Goal: Information Seeking & Learning: Compare options

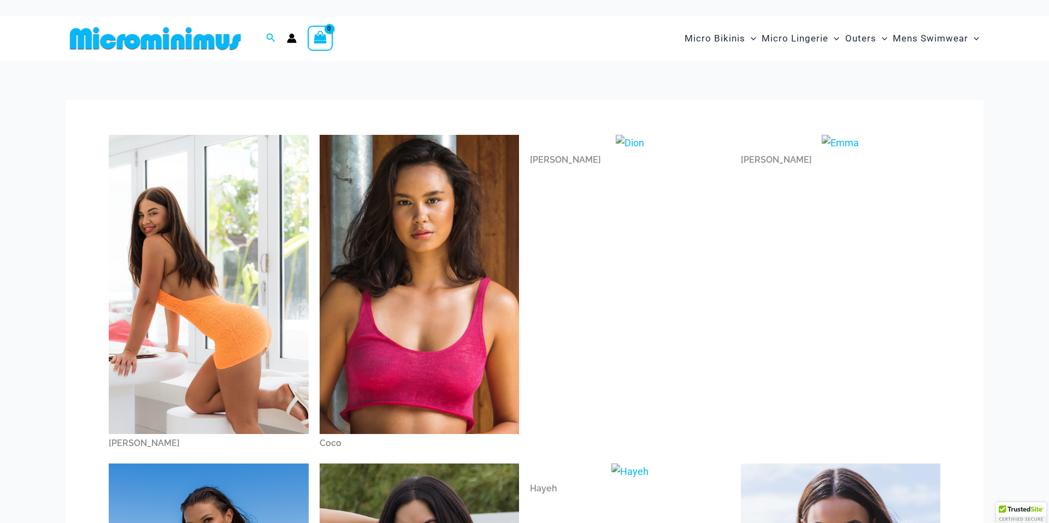
click at [187, 293] on img at bounding box center [209, 284] width 200 height 299
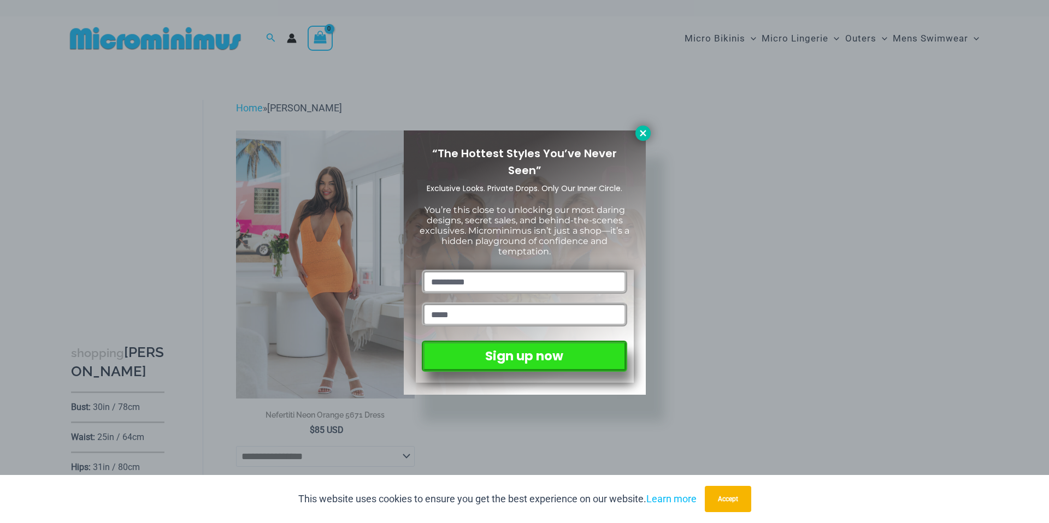
click at [644, 136] on icon at bounding box center [643, 133] width 10 height 10
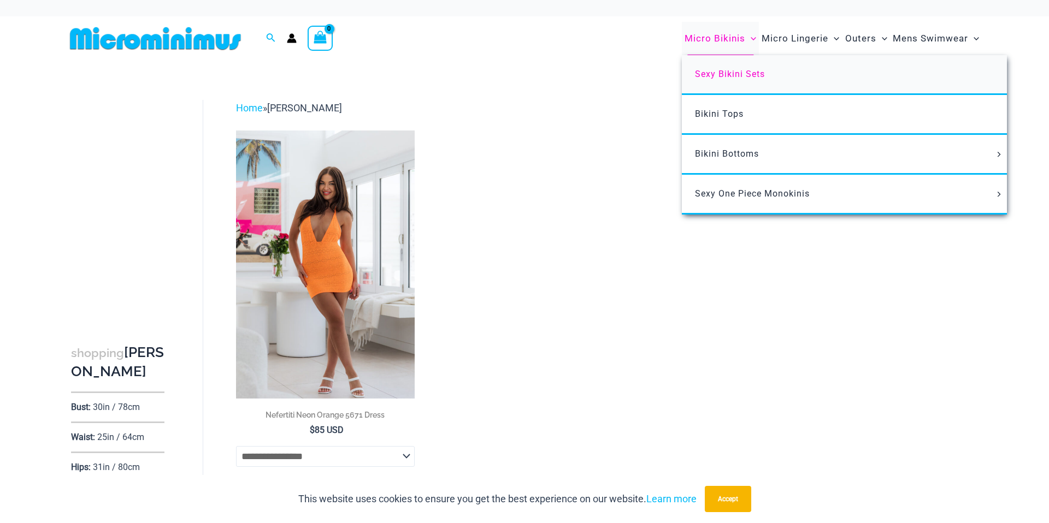
click at [724, 74] on span "Sexy Bikini Sets" at bounding box center [730, 74] width 70 height 10
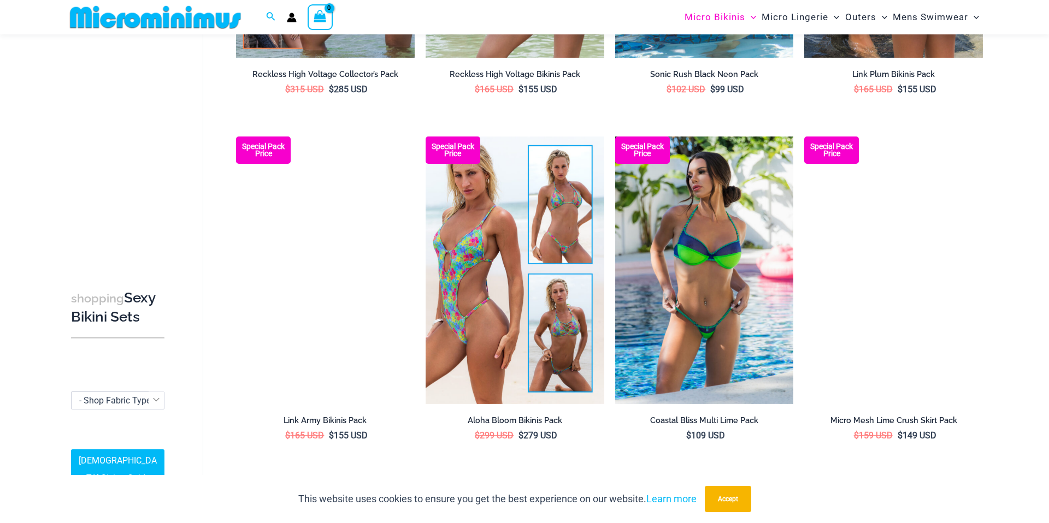
scroll to position [2062, 0]
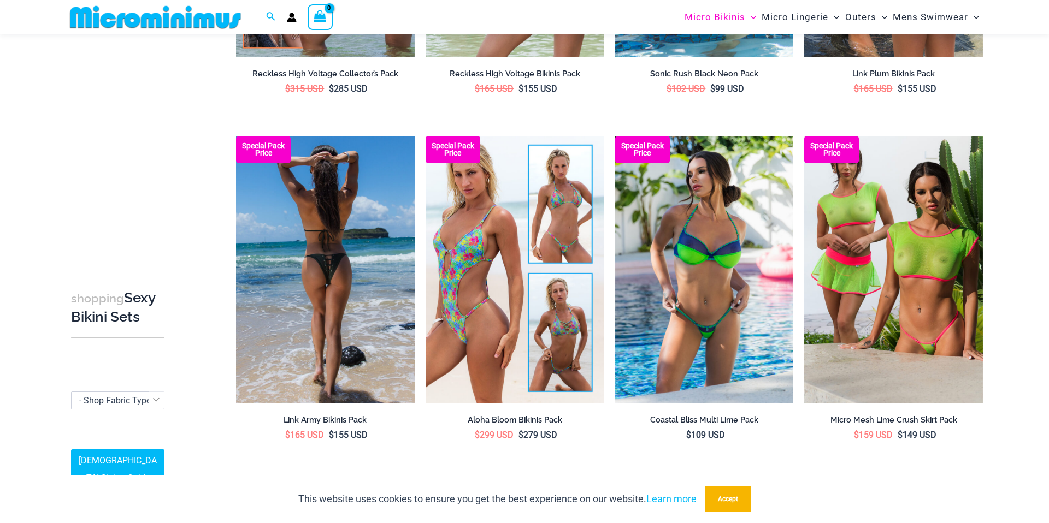
click at [328, 245] on img at bounding box center [325, 270] width 179 height 268
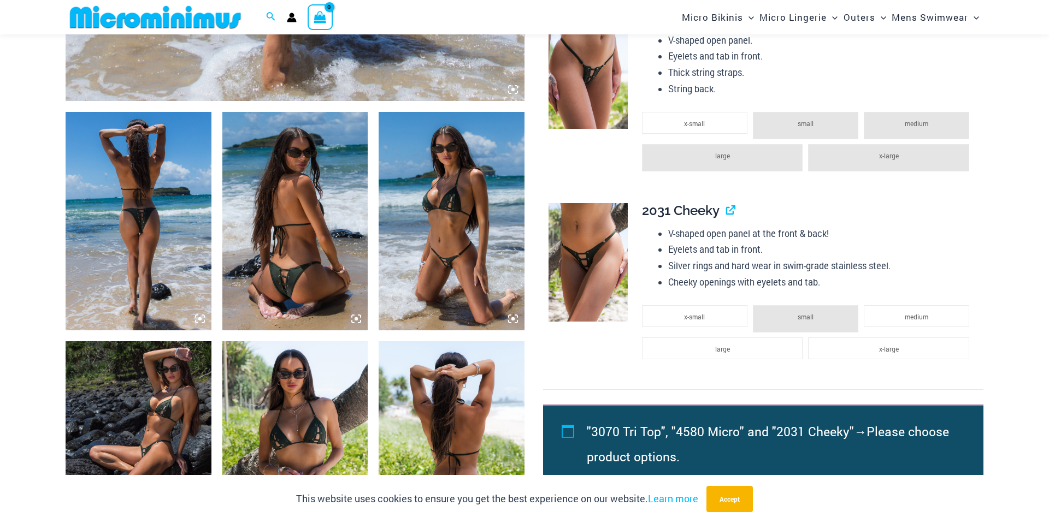
scroll to position [709, 0]
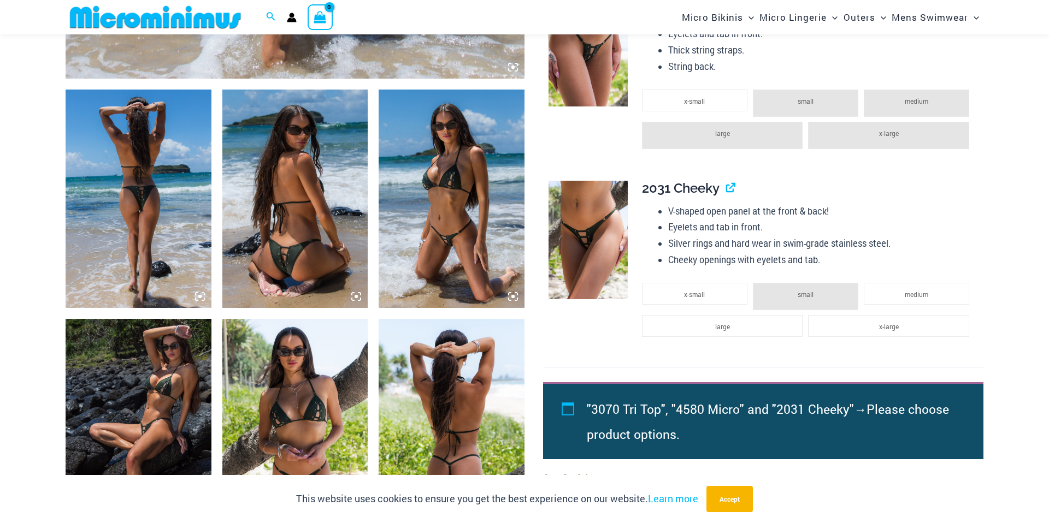
click at [139, 186] on img at bounding box center [139, 199] width 146 height 218
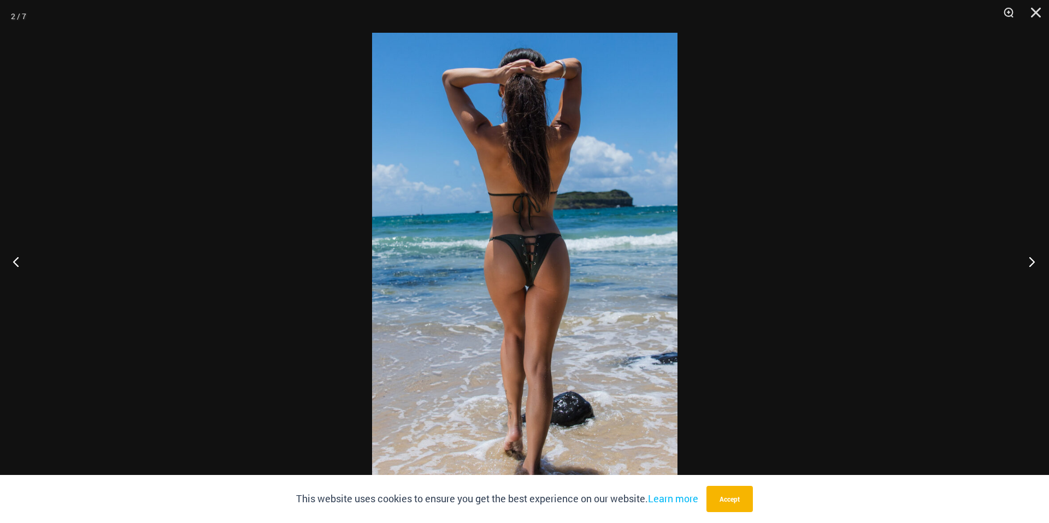
click at [1033, 264] on button "Next" at bounding box center [1028, 261] width 41 height 55
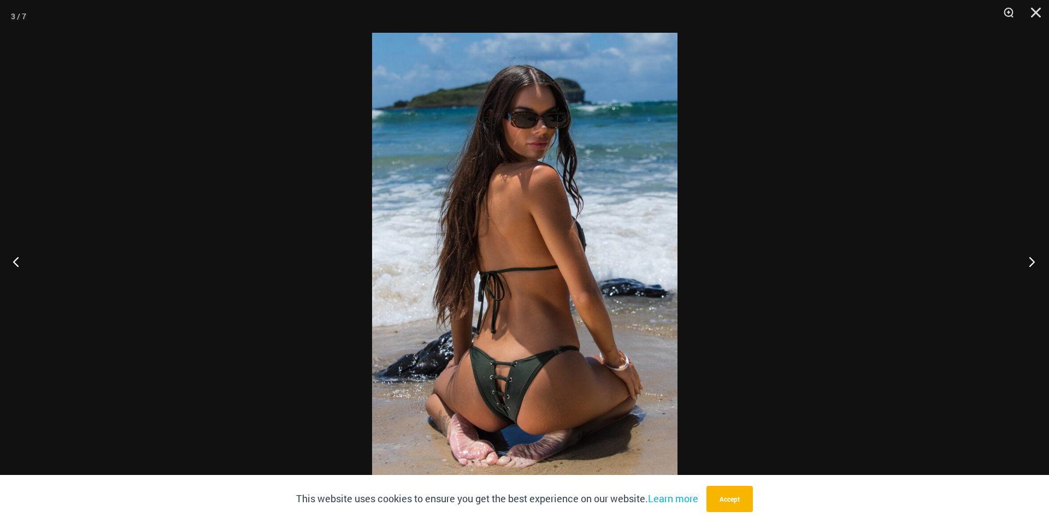
click at [1032, 264] on button "Next" at bounding box center [1028, 261] width 41 height 55
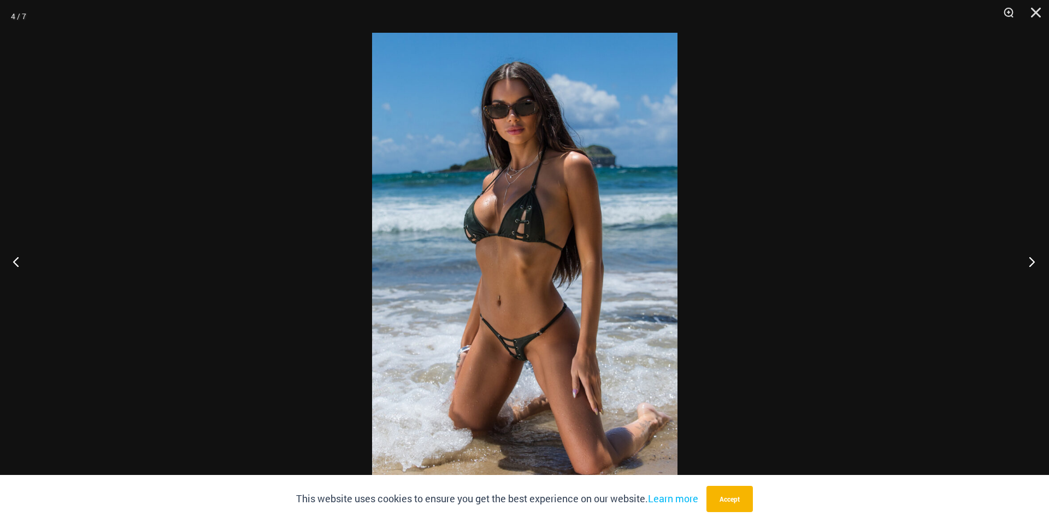
click at [1032, 264] on button "Next" at bounding box center [1028, 261] width 41 height 55
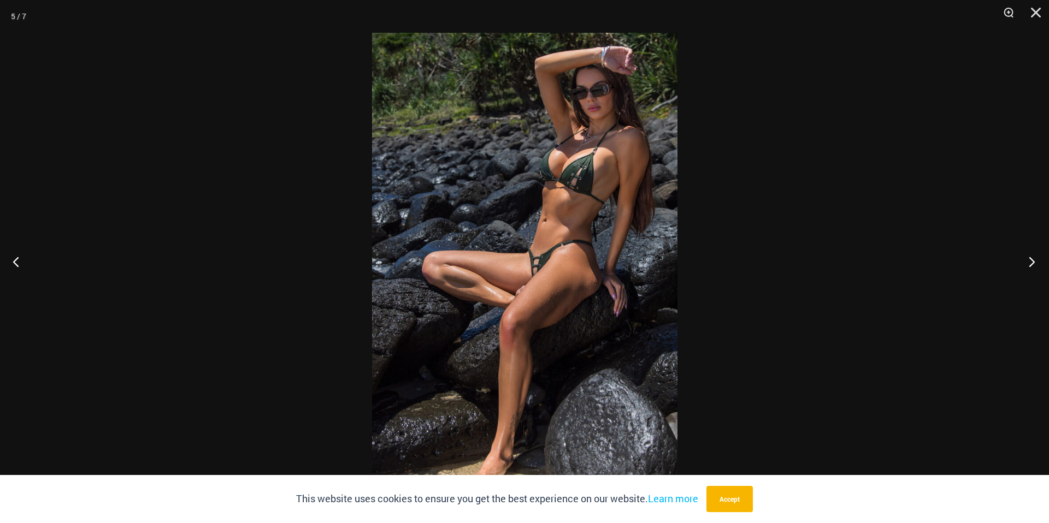
click at [1032, 264] on button "Next" at bounding box center [1028, 261] width 41 height 55
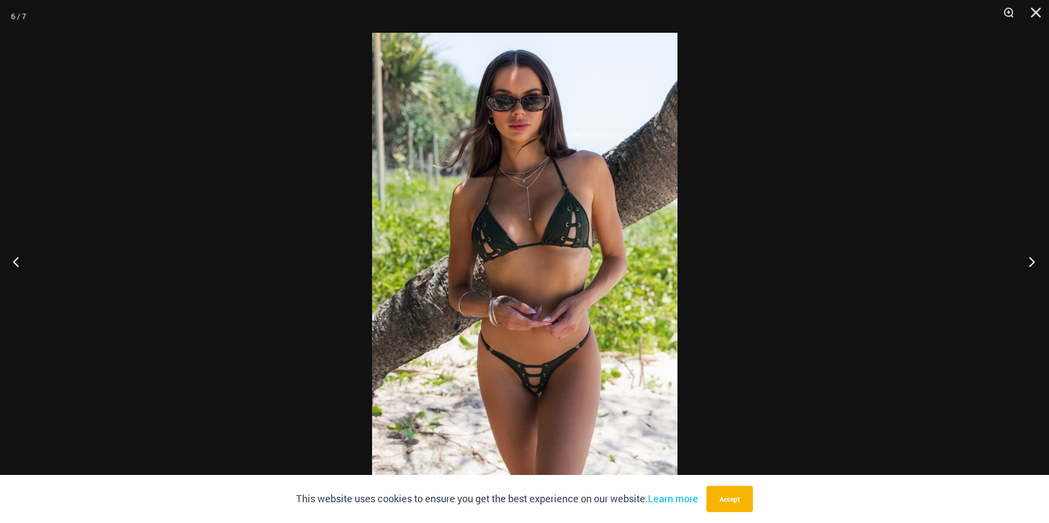
click at [1032, 264] on button "Next" at bounding box center [1028, 261] width 41 height 55
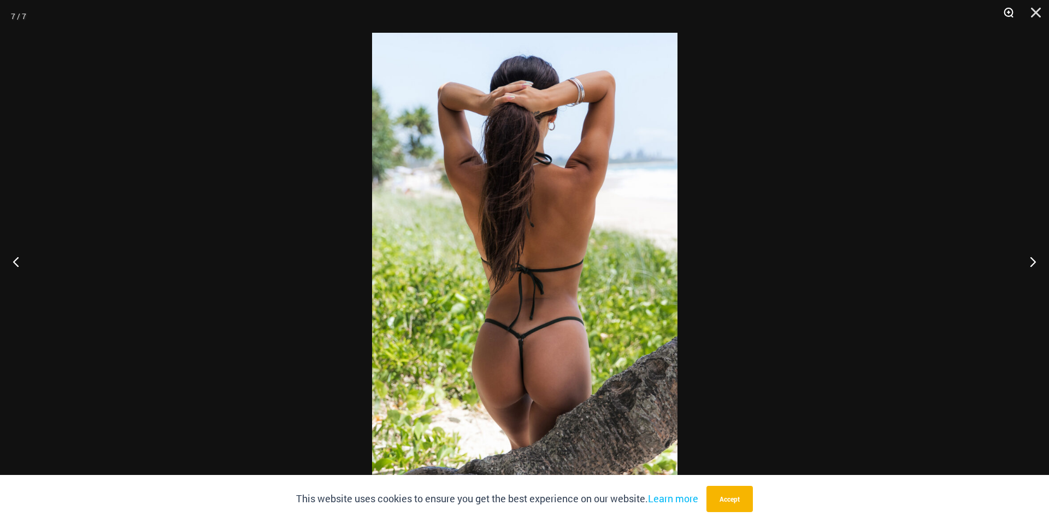
click at [1006, 11] on button "Zoom" at bounding box center [1004, 16] width 27 height 33
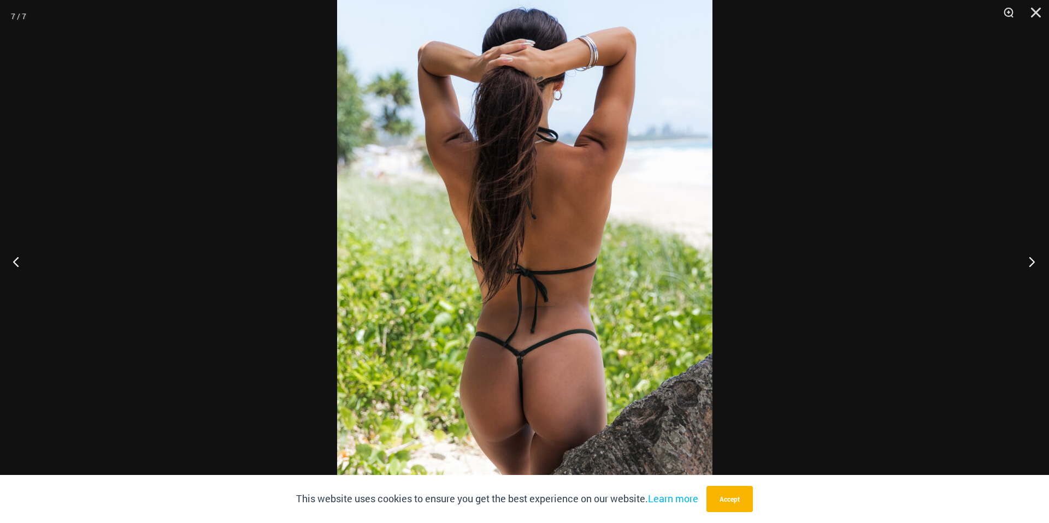
click at [1033, 265] on button "Next" at bounding box center [1028, 261] width 41 height 55
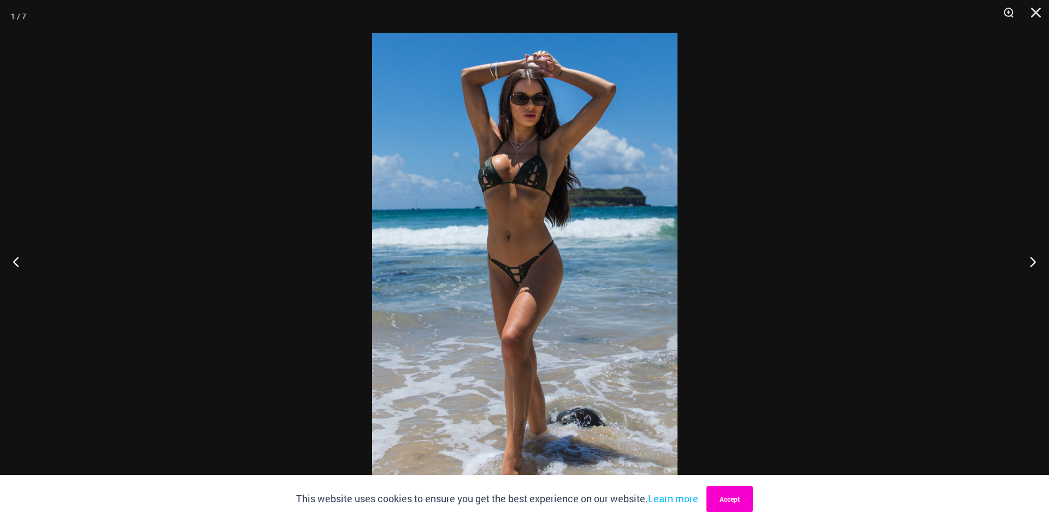
click at [732, 500] on button "Accept" at bounding box center [729, 499] width 46 height 26
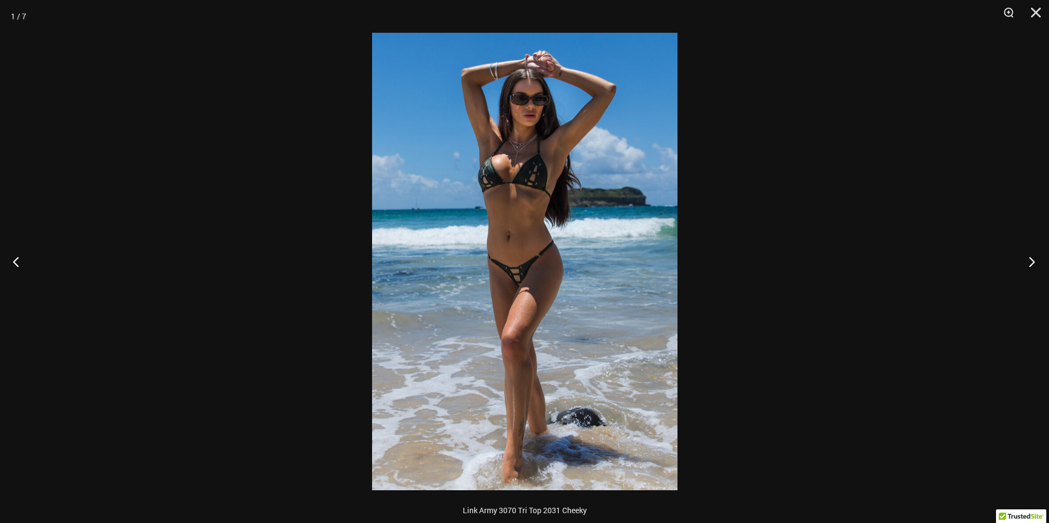
click at [1032, 264] on button "Next" at bounding box center [1028, 261] width 41 height 55
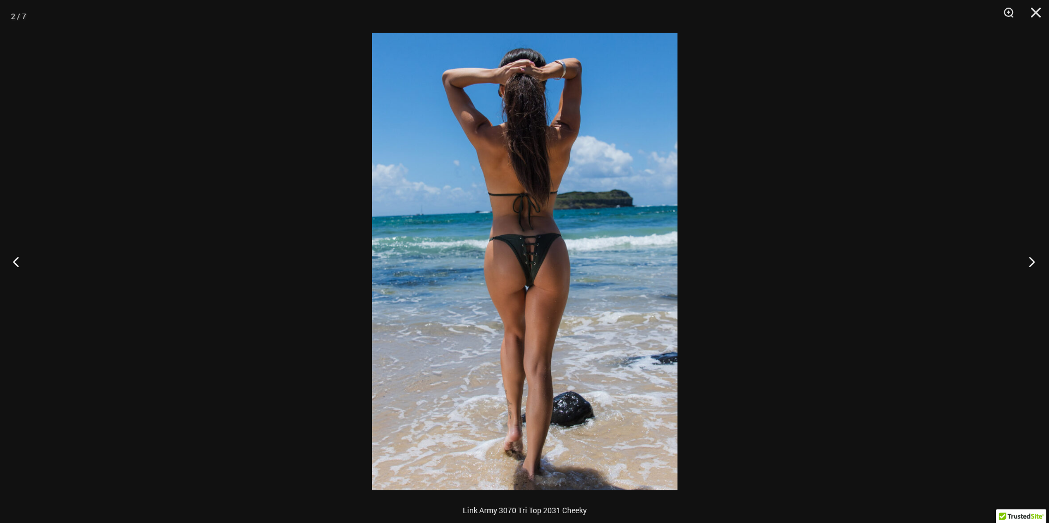
click at [1032, 264] on button "Next" at bounding box center [1028, 261] width 41 height 55
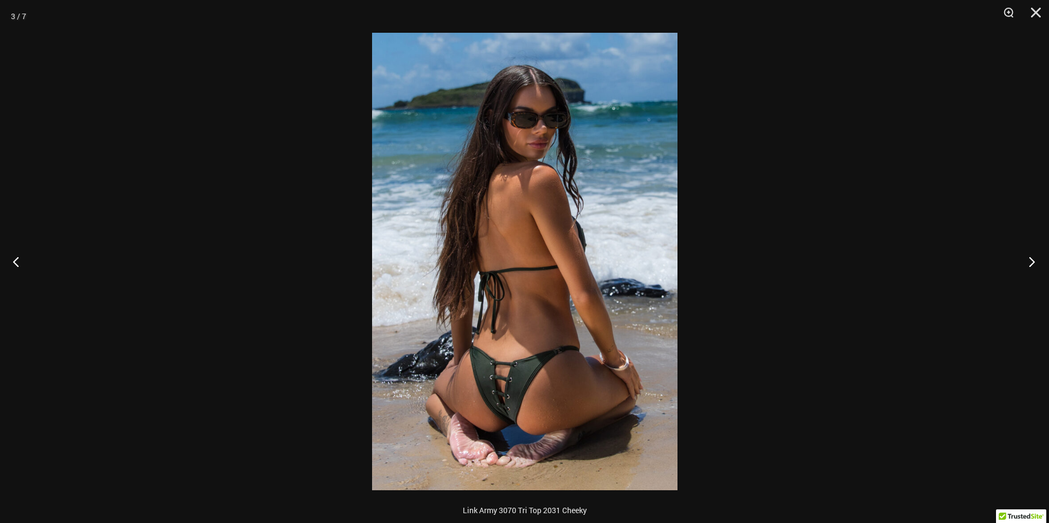
click at [1032, 264] on button "Next" at bounding box center [1028, 261] width 41 height 55
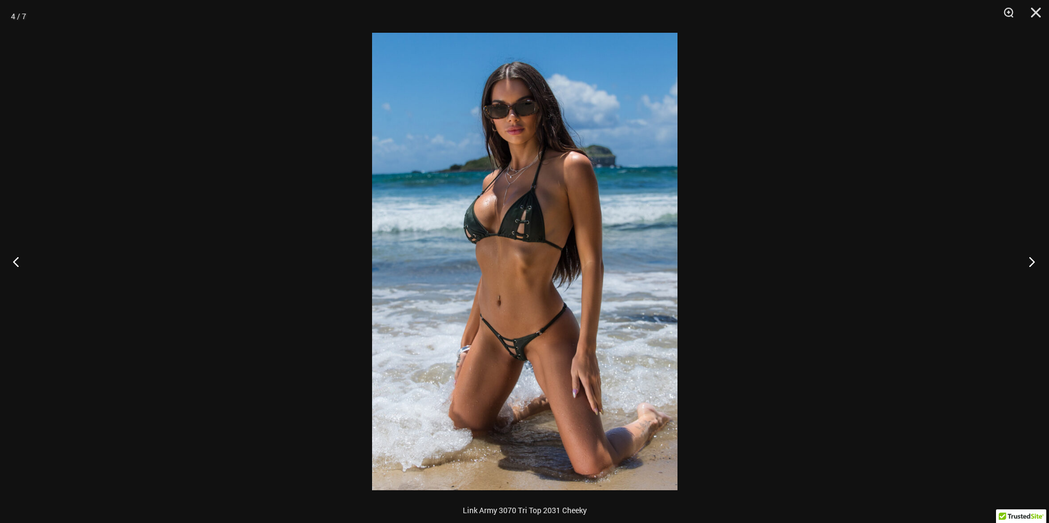
click at [1032, 264] on button "Next" at bounding box center [1028, 261] width 41 height 55
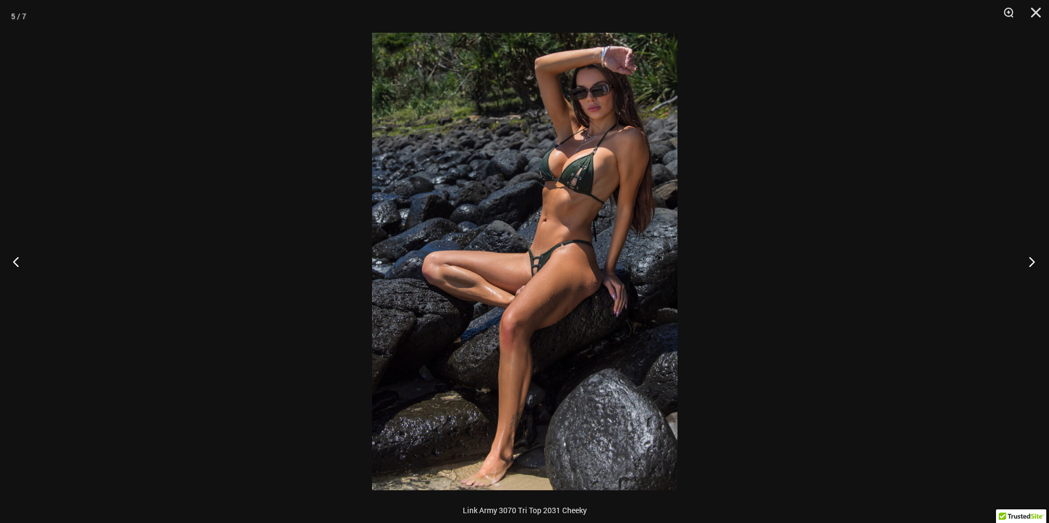
click at [1032, 264] on button "Next" at bounding box center [1028, 261] width 41 height 55
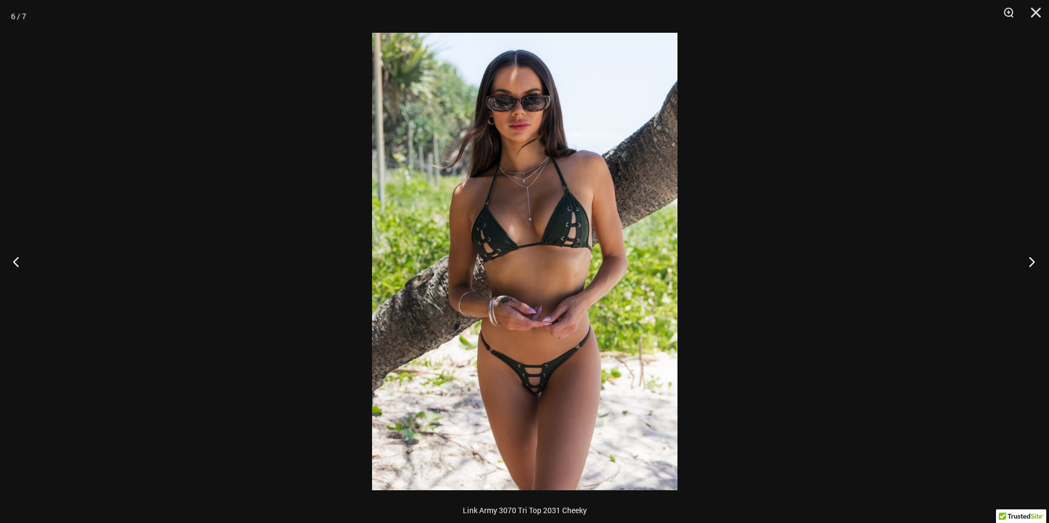
click at [1032, 264] on button "Next" at bounding box center [1028, 261] width 41 height 55
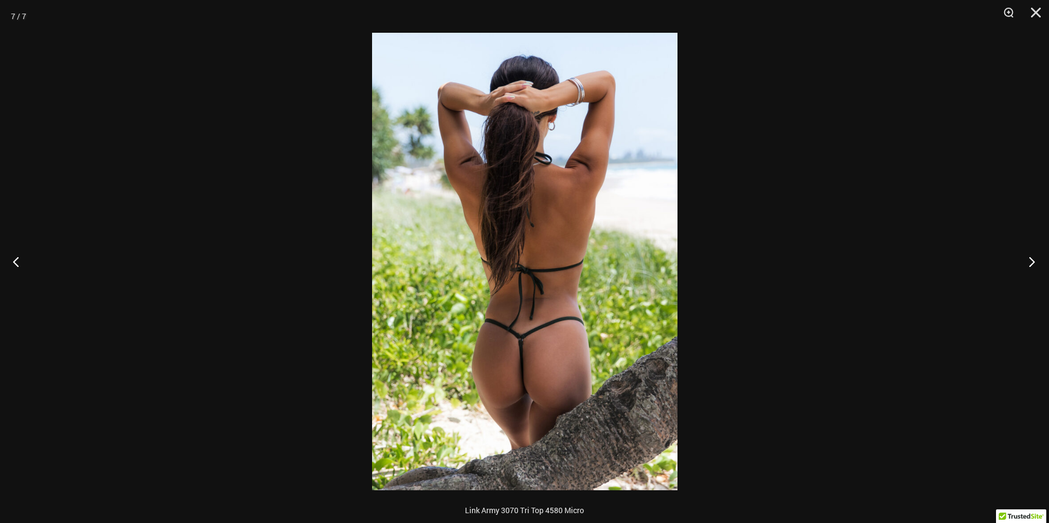
click at [1032, 264] on button "Next" at bounding box center [1028, 261] width 41 height 55
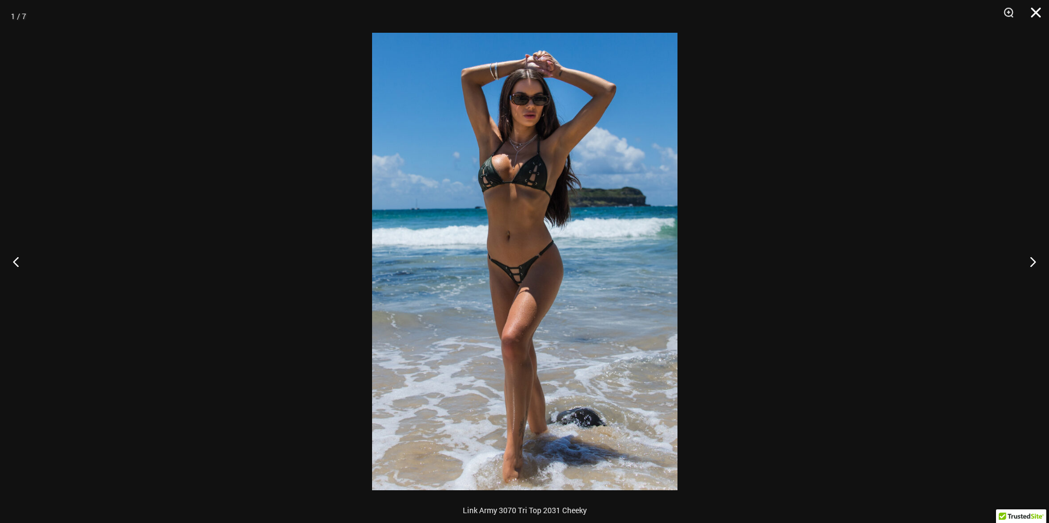
click at [1033, 12] on button "Close" at bounding box center [1031, 16] width 27 height 33
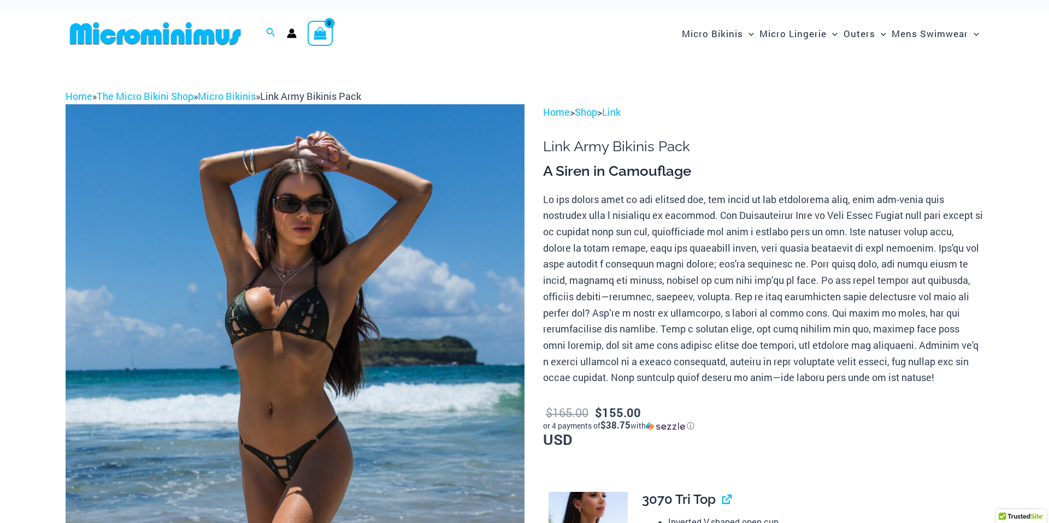
scroll to position [0, 0]
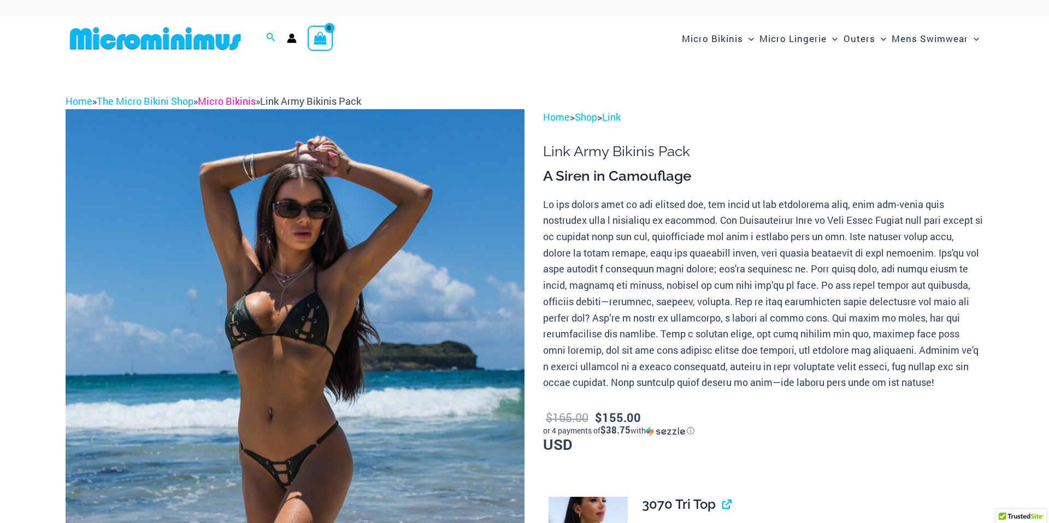
click at [236, 102] on link "Micro Bikinis" at bounding box center [227, 100] width 58 height 13
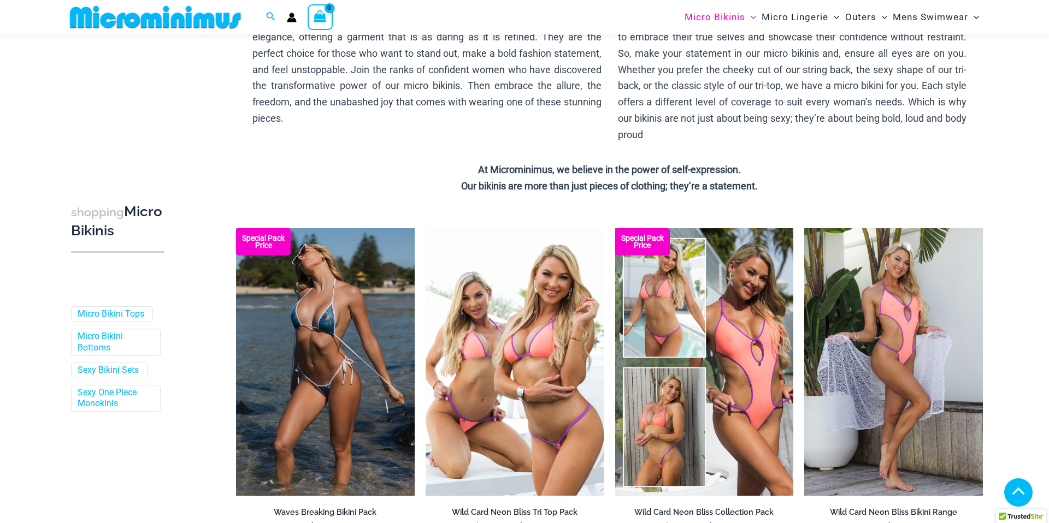
scroll to position [236, 0]
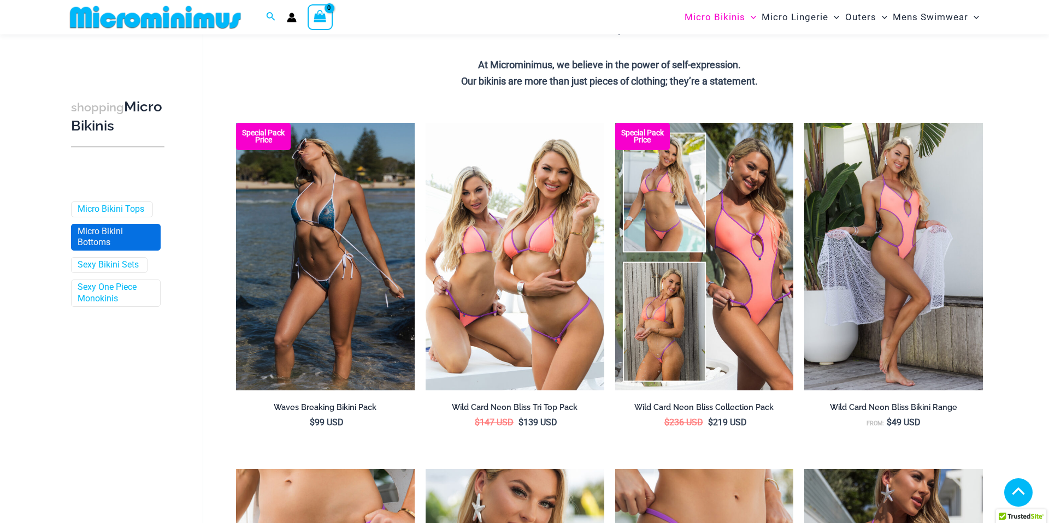
click at [86, 236] on link "Micro Bikini Bottoms" at bounding box center [115, 237] width 74 height 23
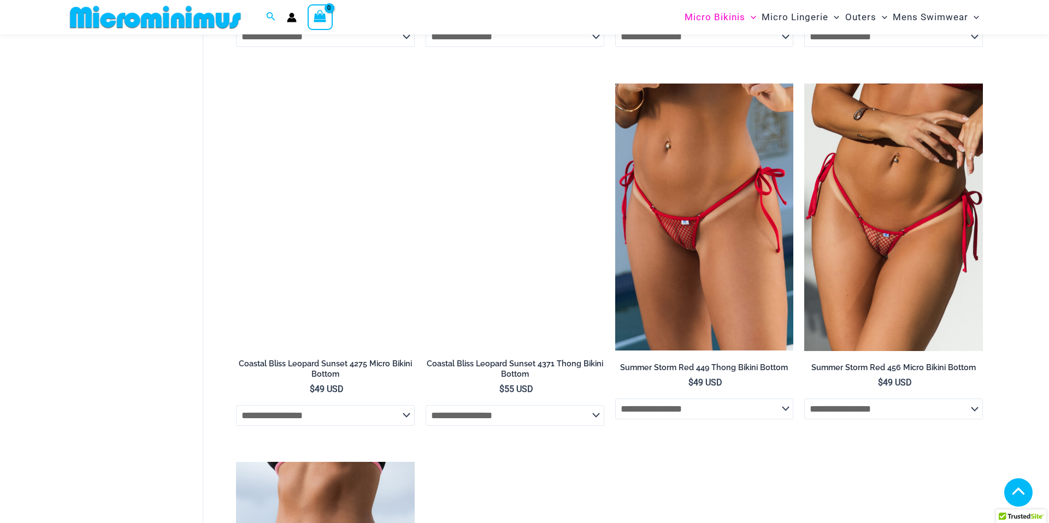
scroll to position [687, 0]
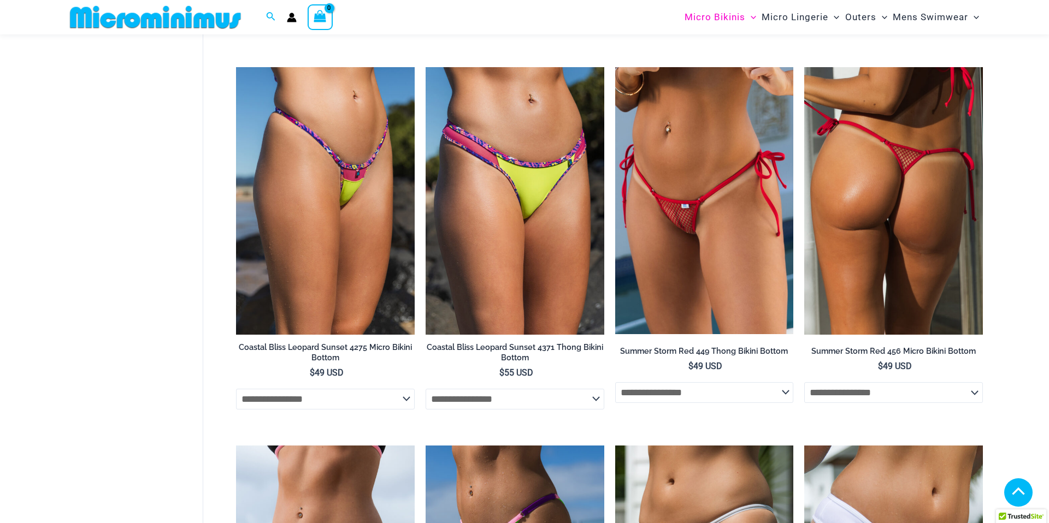
click at [890, 241] on img at bounding box center [893, 201] width 179 height 268
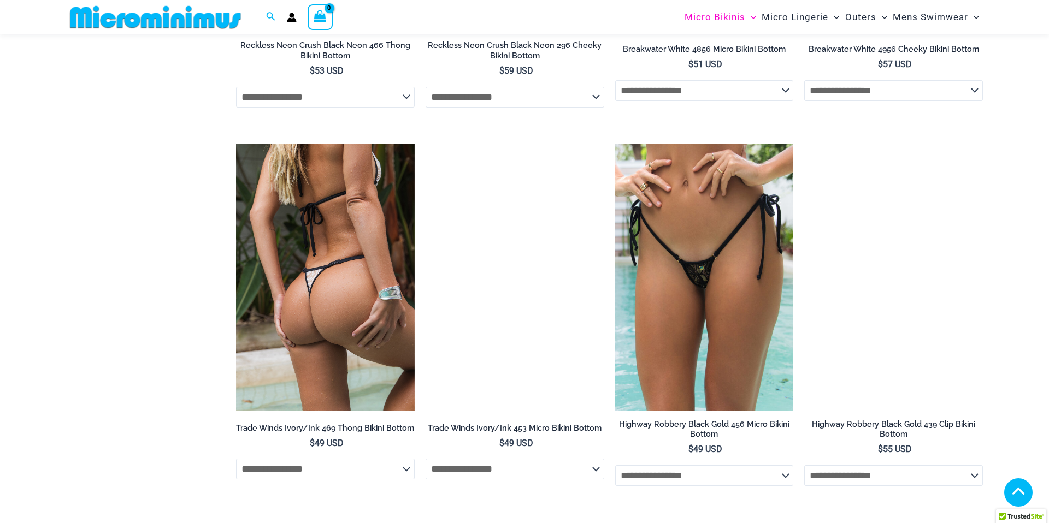
scroll to position [1371, 0]
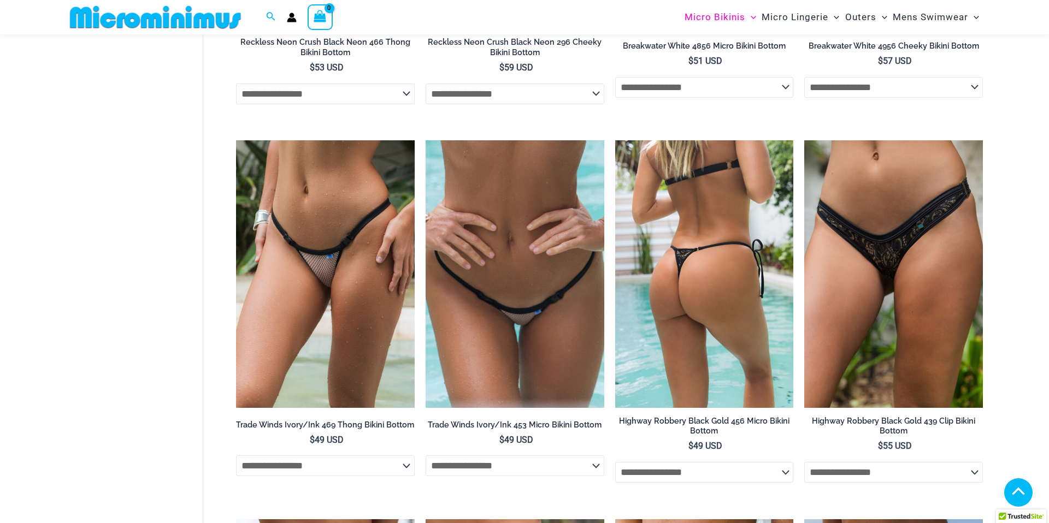
click at [714, 250] on img at bounding box center [704, 274] width 179 height 268
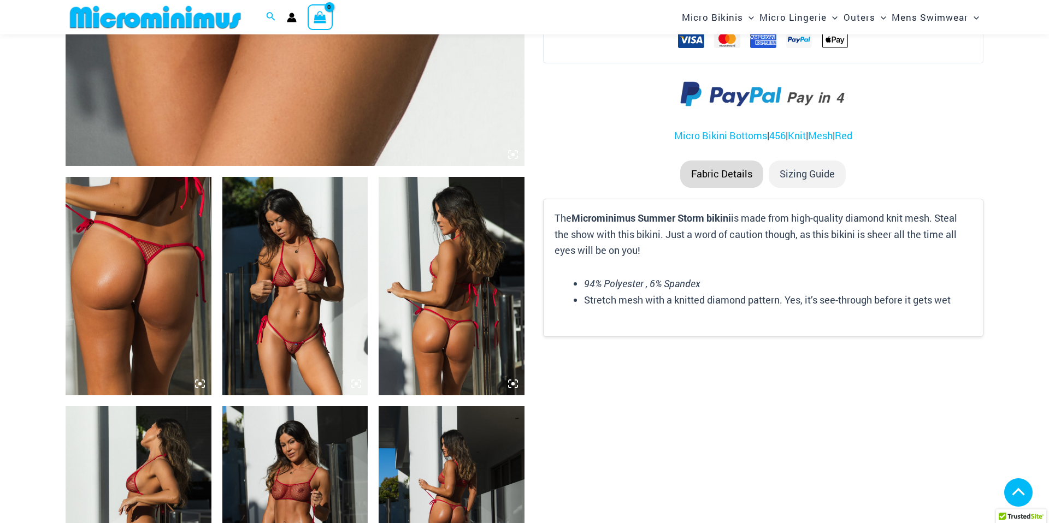
scroll to position [622, 0]
click at [156, 296] on img at bounding box center [139, 285] width 146 height 218
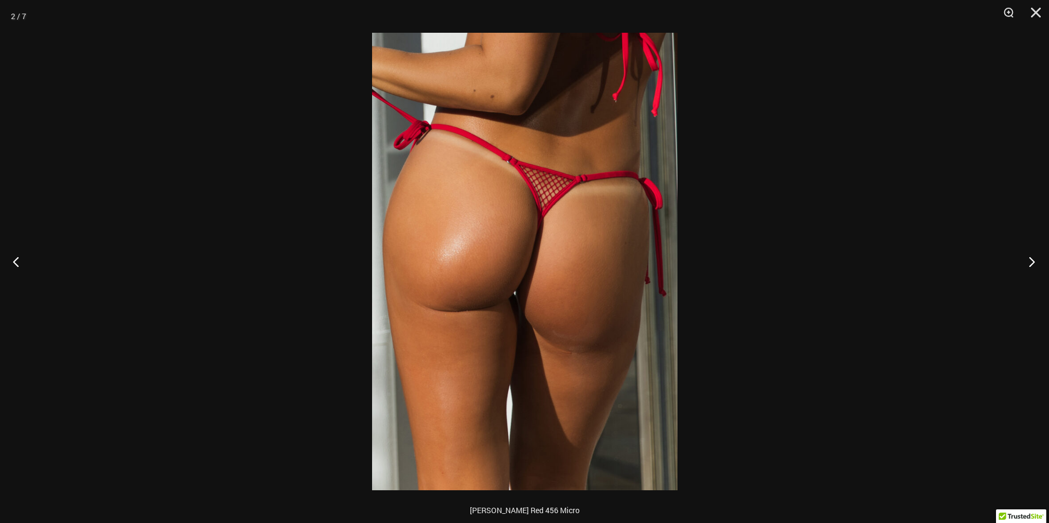
click at [1032, 263] on button "Next" at bounding box center [1028, 261] width 41 height 55
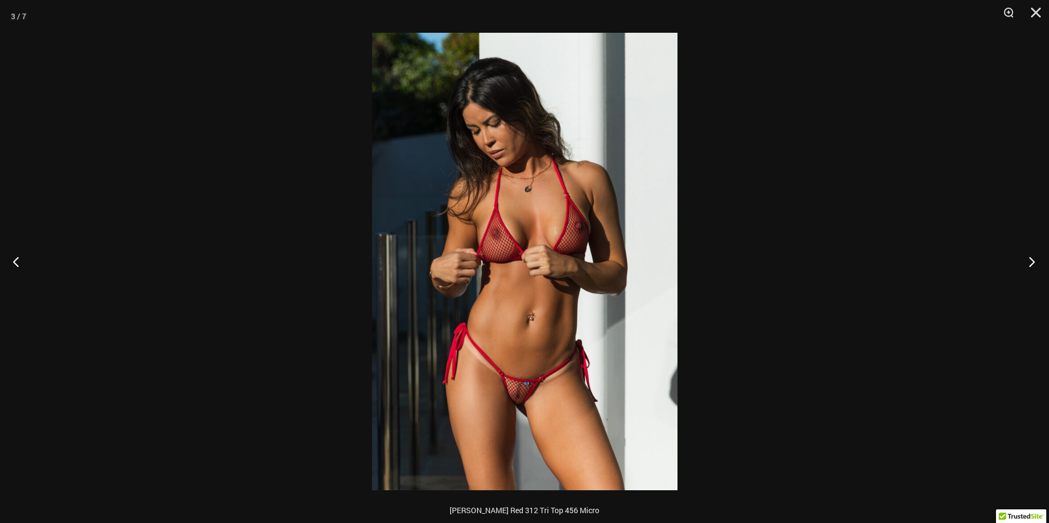
click at [1032, 263] on button "Next" at bounding box center [1028, 261] width 41 height 55
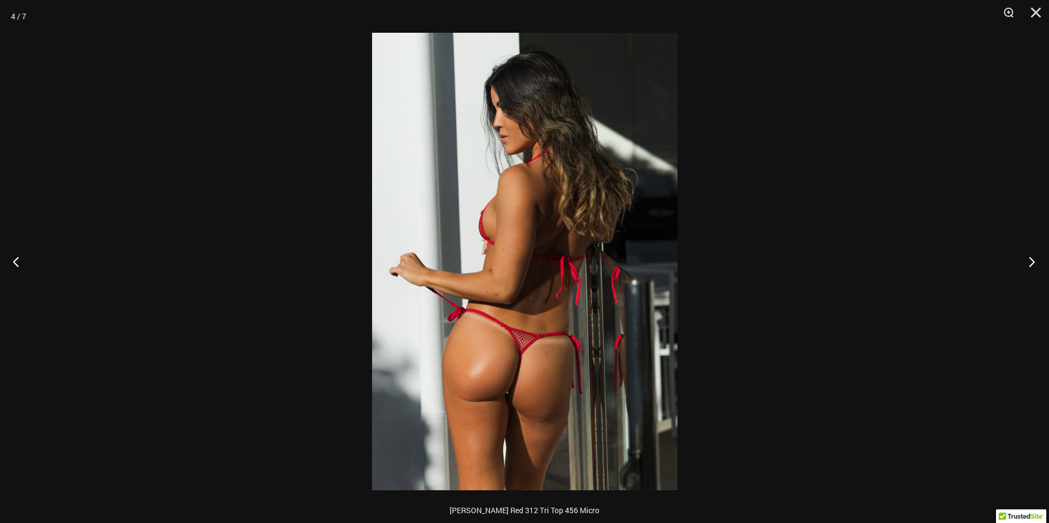
click at [1032, 263] on button "Next" at bounding box center [1028, 261] width 41 height 55
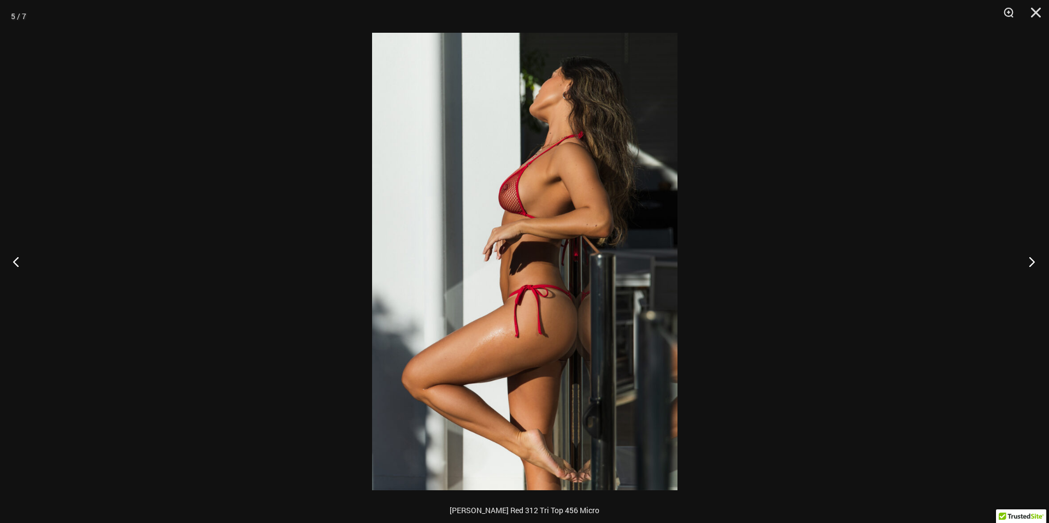
click at [1032, 263] on button "Next" at bounding box center [1028, 261] width 41 height 55
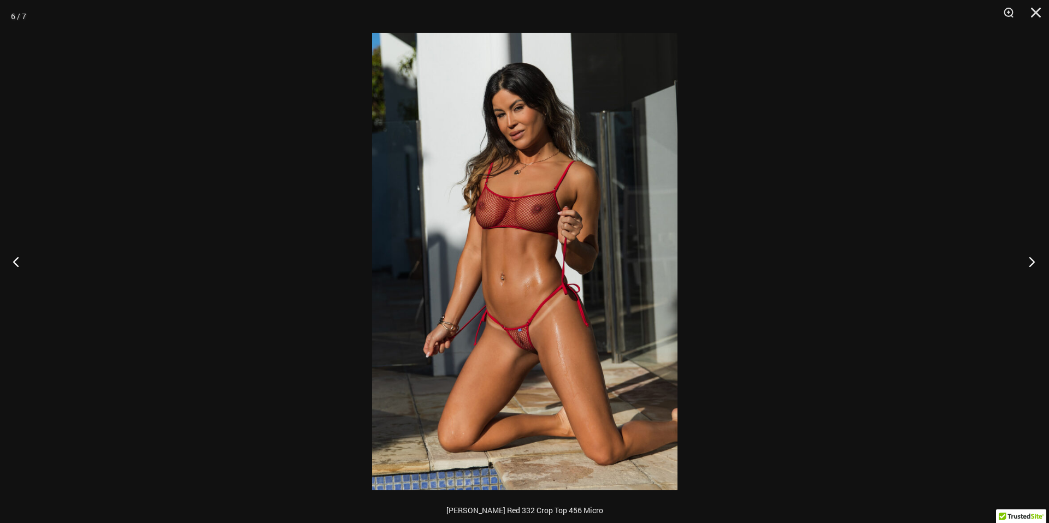
click at [1032, 263] on button "Next" at bounding box center [1028, 261] width 41 height 55
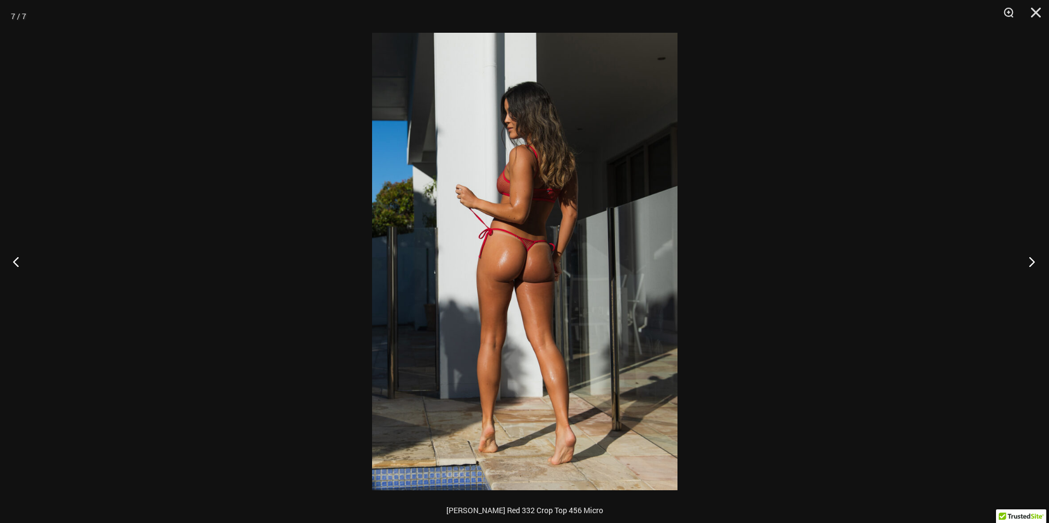
click at [1032, 263] on button "Next" at bounding box center [1028, 261] width 41 height 55
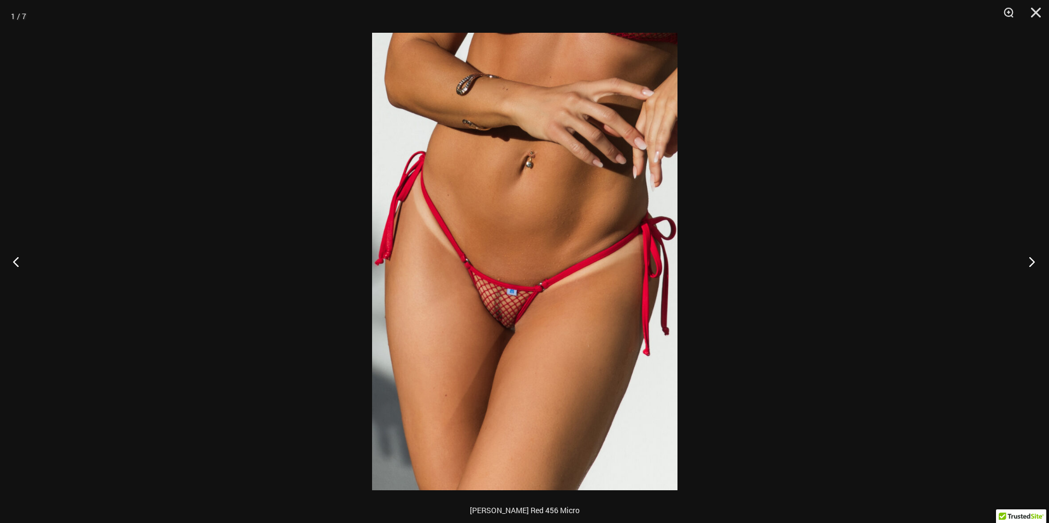
click at [1032, 263] on button "Next" at bounding box center [1028, 261] width 41 height 55
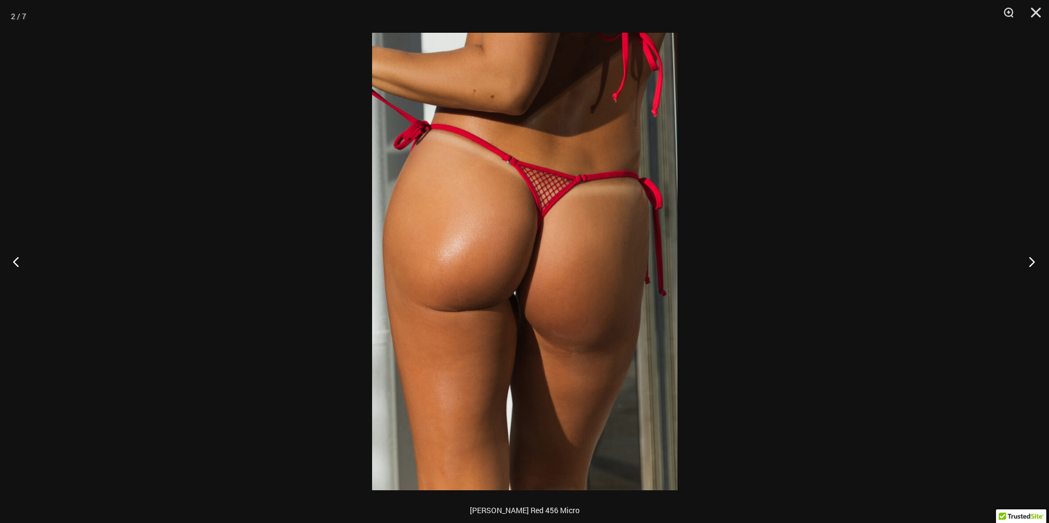
click at [1032, 263] on button "Next" at bounding box center [1028, 261] width 41 height 55
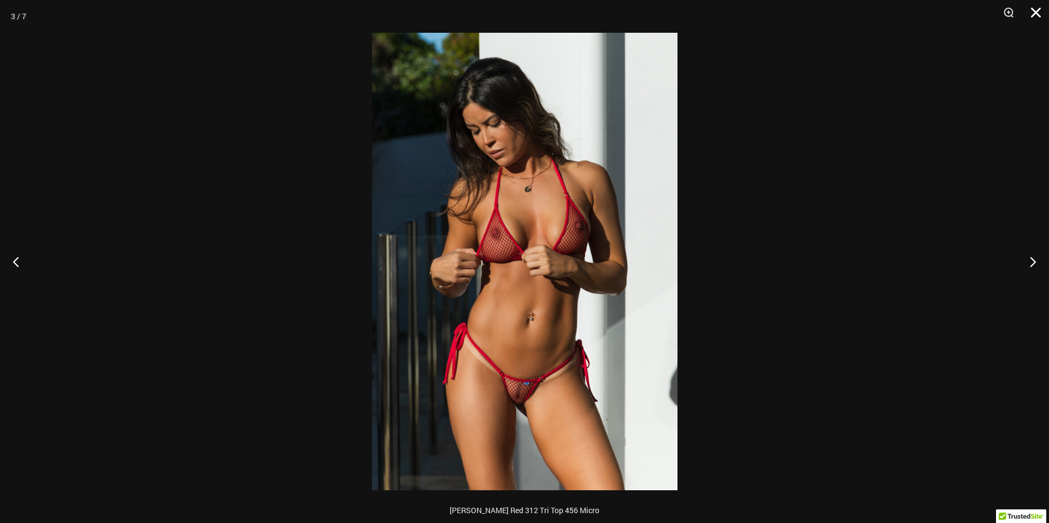
click at [1034, 11] on button "Close" at bounding box center [1031, 16] width 27 height 33
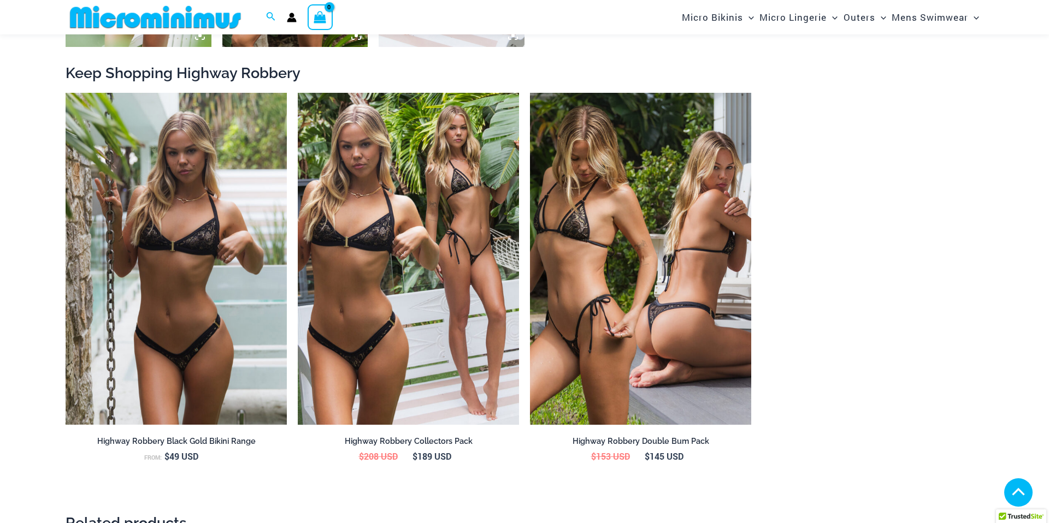
scroll to position [1201, 0]
